Goal: Task Accomplishment & Management: Use online tool/utility

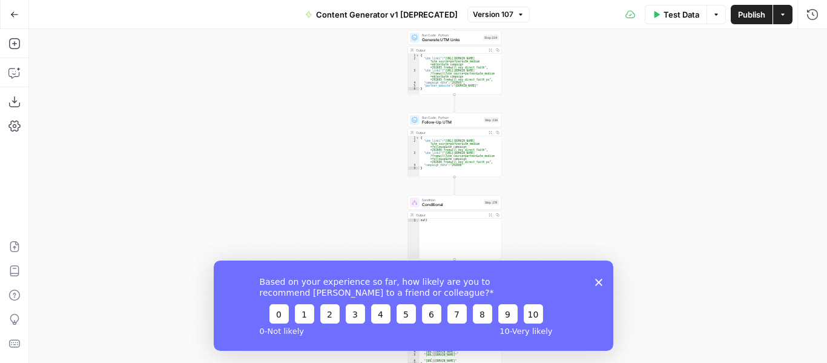
click at [599, 281] on polygon "Close survey" at bounding box center [598, 281] width 7 height 7
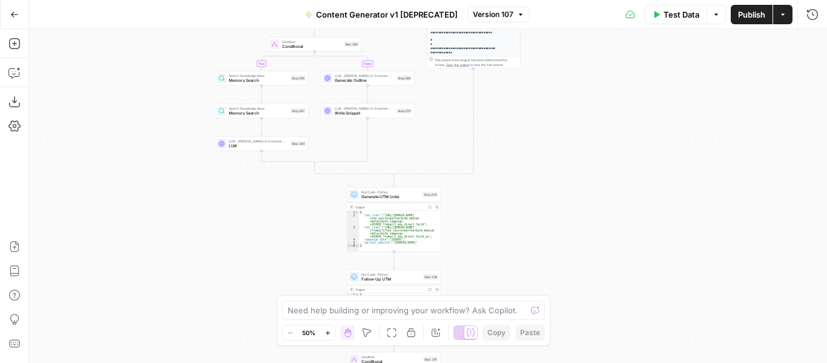
drag, startPoint x: 593, startPoint y: 148, endPoint x: 531, endPoint y: 308, distance: 171.5
click at [531, 308] on body "FreeWill New Home Browse Insights Opportunities Your Data Recent Grids NPS Tagg…" at bounding box center [413, 181] width 827 height 363
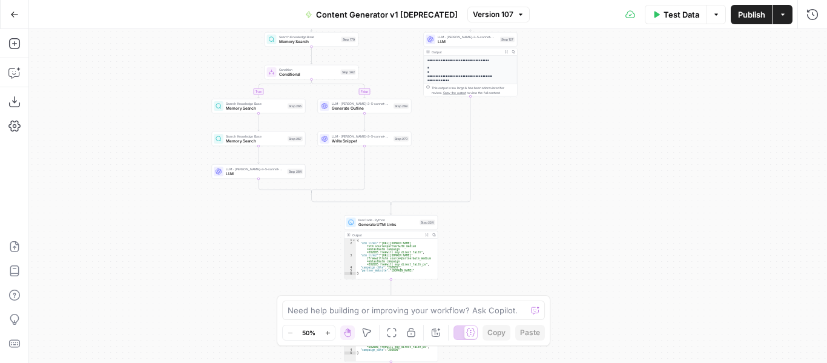
drag, startPoint x: 581, startPoint y: 113, endPoint x: 591, endPoint y: 304, distance: 191.5
click at [591, 304] on div "true false true false true false true false true false true false Workflow Inpu…" at bounding box center [428, 196] width 798 height 334
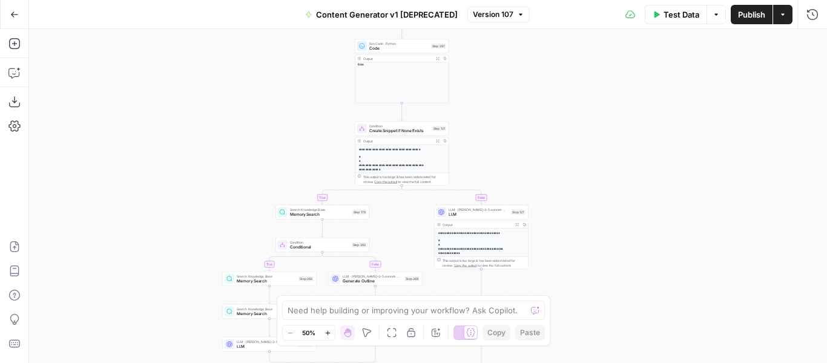
drag, startPoint x: 595, startPoint y: 97, endPoint x: 602, endPoint y: 304, distance: 207.1
click at [602, 304] on div "true false true false true false true false true false true false Workflow Inpu…" at bounding box center [428, 196] width 798 height 334
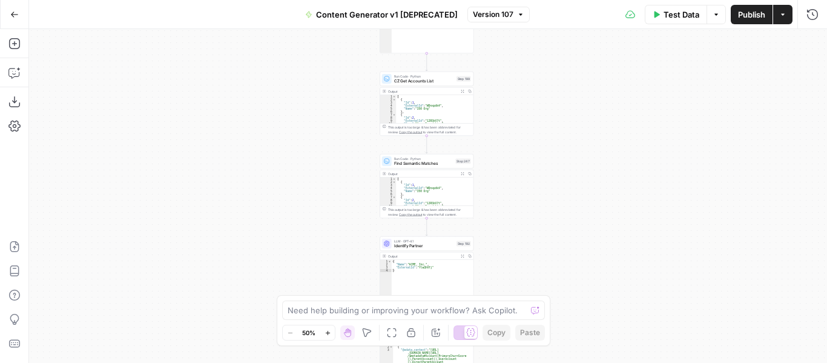
drag, startPoint x: 578, startPoint y: 72, endPoint x: 596, endPoint y: 311, distance: 239.7
click at [596, 311] on div "true false true false true false true false true false true false Workflow Inpu…" at bounding box center [428, 196] width 798 height 334
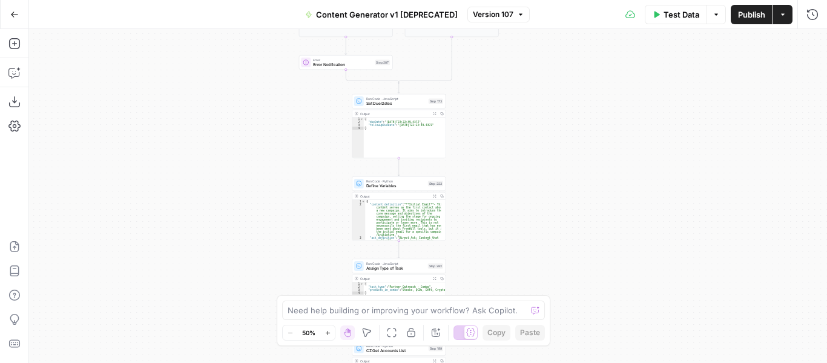
drag, startPoint x: 579, startPoint y: 107, endPoint x: 553, endPoint y: 378, distance: 272.5
click at [553, 362] on html "FreeWill New Home Browse Insights Opportunities Your Data Recent Grids NPS Tagg…" at bounding box center [413, 181] width 827 height 363
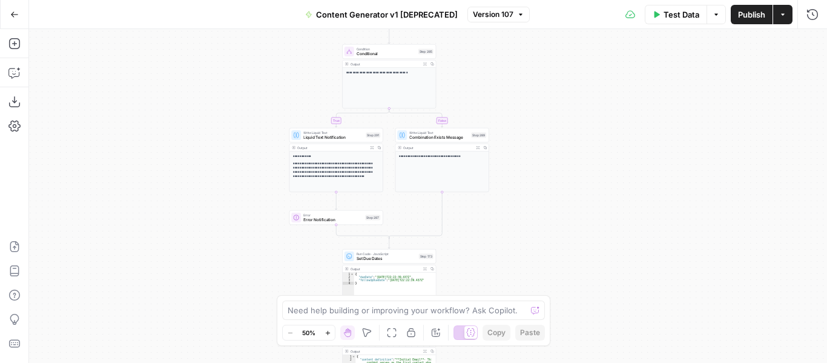
drag, startPoint x: 559, startPoint y: 127, endPoint x: 553, endPoint y: 364, distance: 237.4
click at [553, 362] on html "FreeWill New Home Browse Insights Opportunities Your Data Recent Grids NPS Tagg…" at bounding box center [413, 181] width 827 height 363
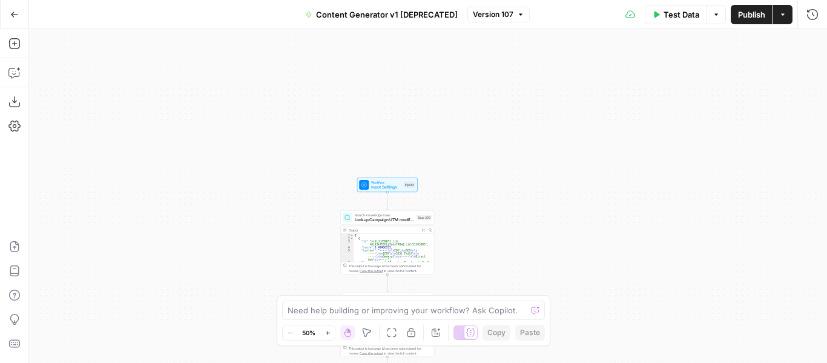
drag, startPoint x: 566, startPoint y: 122, endPoint x: 565, endPoint y: 389, distance: 267.0
click at [565, 362] on html "FreeWill New Home Browse Insights Opportunities Your Data Recent Grids NPS Tagg…" at bounding box center [413, 181] width 827 height 363
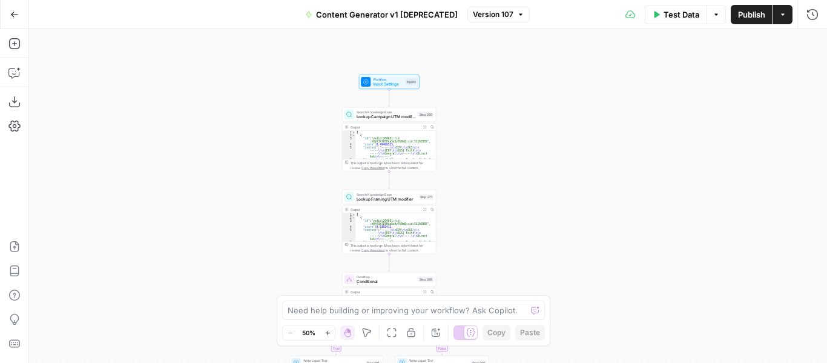
drag, startPoint x: 567, startPoint y: 257, endPoint x: 567, endPoint y: 103, distance: 154.4
click at [567, 103] on div "true false true false true false true false true false true false Workflow Inpu…" at bounding box center [428, 196] width 798 height 334
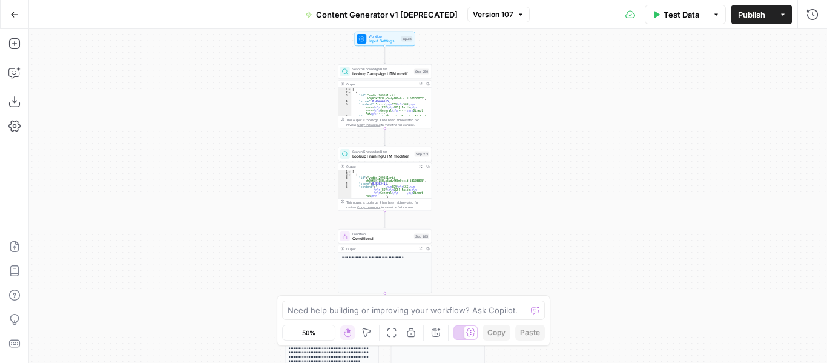
drag, startPoint x: 528, startPoint y: 123, endPoint x: 522, endPoint y: 82, distance: 41.5
click at [522, 82] on div "true false true false true false true false true false true false Workflow Inpu…" at bounding box center [428, 196] width 798 height 334
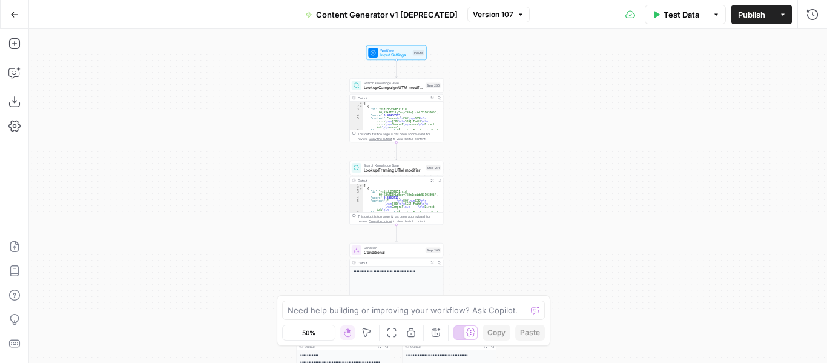
drag, startPoint x: 521, startPoint y: 86, endPoint x: 572, endPoint y: 154, distance: 85.1
click at [533, 95] on div "true false true false true false true false true false true false Workflow Inpu…" at bounding box center [428, 196] width 798 height 334
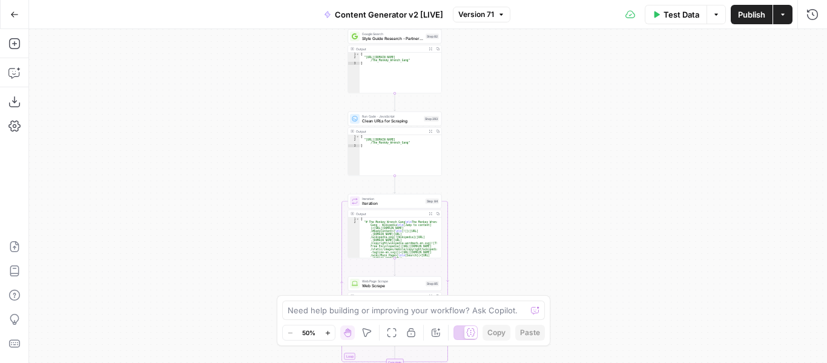
drag, startPoint x: 535, startPoint y: 241, endPoint x: 528, endPoint y: 323, distance: 82.5
click at [528, 323] on body "FreeWill New Home Browse Insights Opportunities Your Data Recent Grids NPS Tagg…" at bounding box center [413, 181] width 827 height 363
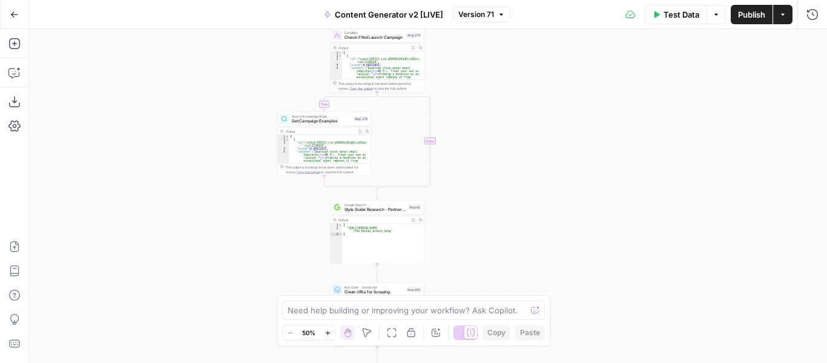
drag, startPoint x: 547, startPoint y: 107, endPoint x: 529, endPoint y: 282, distance: 175.8
click at [529, 282] on div "**********" at bounding box center [428, 196] width 798 height 334
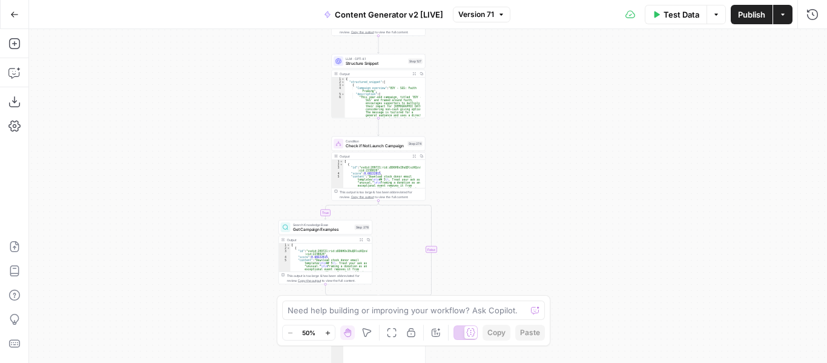
drag, startPoint x: 499, startPoint y: 76, endPoint x: 500, endPoint y: 317, distance: 240.9
click at [500, 317] on body "FreeWill New Home Browse Insights Opportunities Your Data Recent Grids NPS Tagg…" at bounding box center [413, 181] width 827 height 363
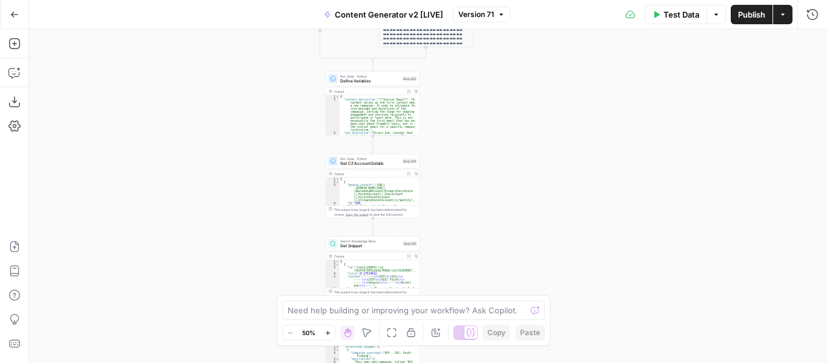
drag, startPoint x: 490, startPoint y: 73, endPoint x: 476, endPoint y: 252, distance: 179.7
click at [476, 252] on div "**********" at bounding box center [428, 196] width 798 height 334
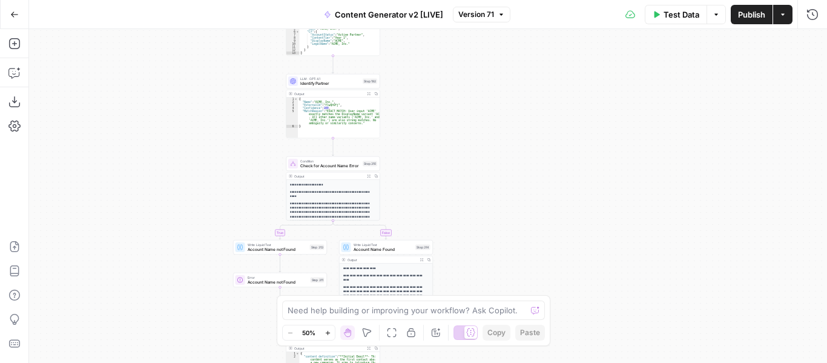
drag, startPoint x: 523, startPoint y: 151, endPoint x: 510, endPoint y: 276, distance: 125.4
click at [510, 276] on div "**********" at bounding box center [428, 196] width 798 height 334
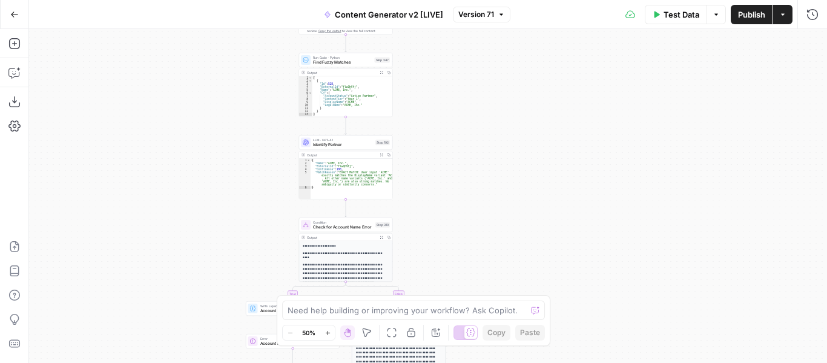
drag, startPoint x: 456, startPoint y: 71, endPoint x: 467, endPoint y: 286, distance: 215.2
click at [467, 286] on div "**********" at bounding box center [428, 196] width 798 height 334
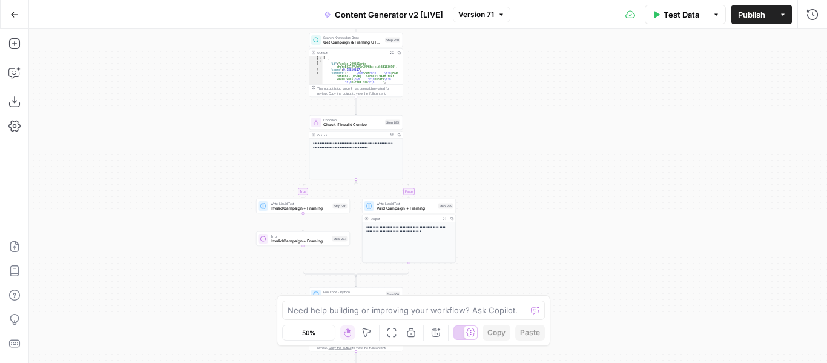
drag, startPoint x: 495, startPoint y: 81, endPoint x: 509, endPoint y: 263, distance: 183.3
click at [509, 263] on div "**********" at bounding box center [428, 196] width 798 height 334
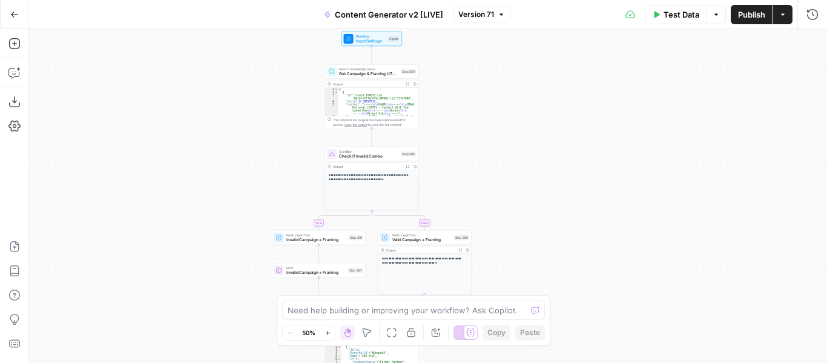
drag, startPoint x: 488, startPoint y: 88, endPoint x: 501, endPoint y: 97, distance: 16.5
click at [501, 97] on div "**********" at bounding box center [428, 196] width 798 height 334
